Goal: Find specific page/section: Find specific page/section

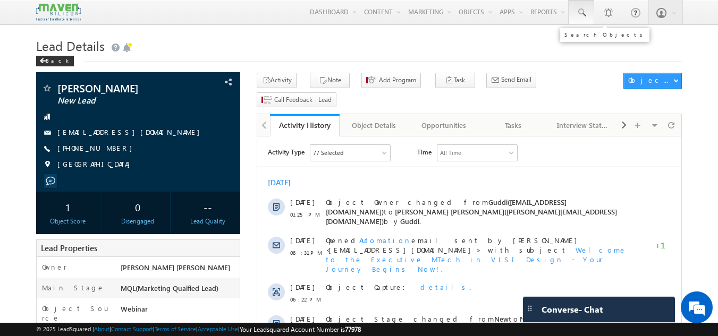
drag, startPoint x: 0, startPoint y: 0, endPoint x: 583, endPoint y: 15, distance: 583.6
click at [583, 15] on span at bounding box center [581, 12] width 11 height 11
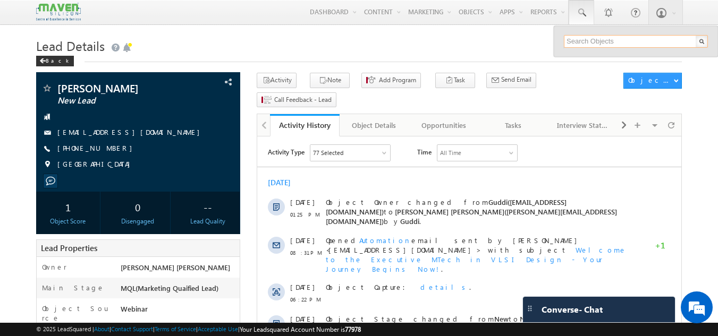
click at [580, 40] on input "text" at bounding box center [636, 41] width 144 height 13
paste input "9998630319"
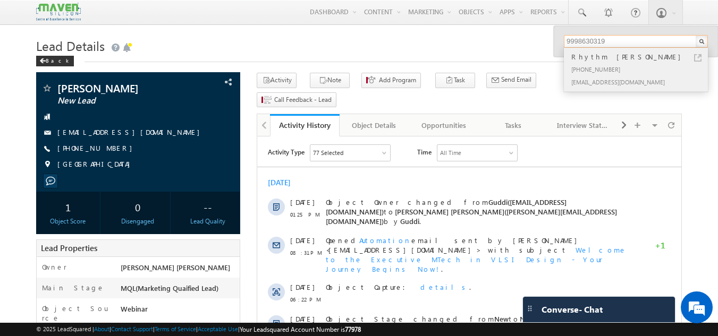
type input "9998630319"
click at [604, 81] on div "[EMAIL_ADDRESS][DOMAIN_NAME]" at bounding box center [640, 81] width 142 height 13
